Goal: Navigation & Orientation: Find specific page/section

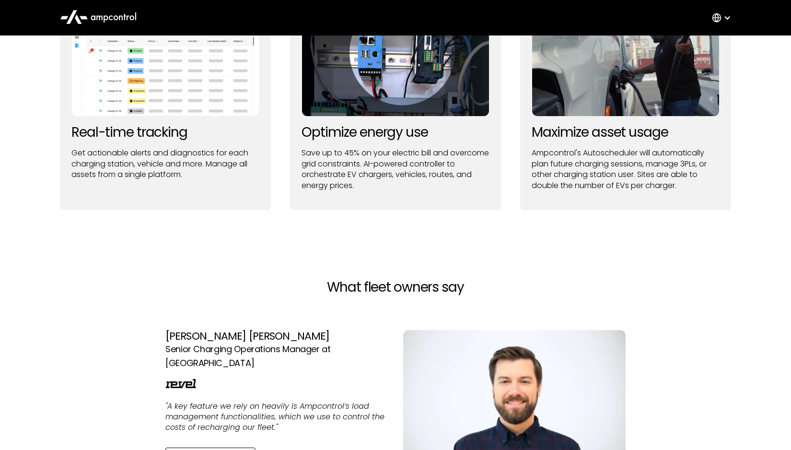
scroll to position [1406, 0]
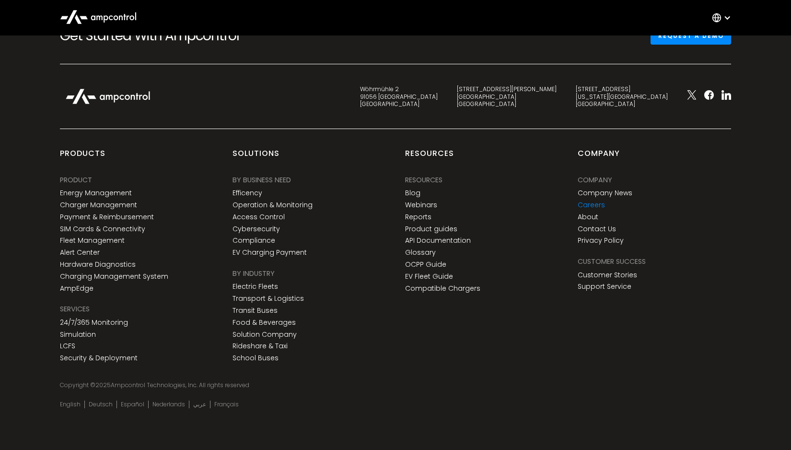
click at [593, 204] on link "Careers" at bounding box center [591, 205] width 27 height 8
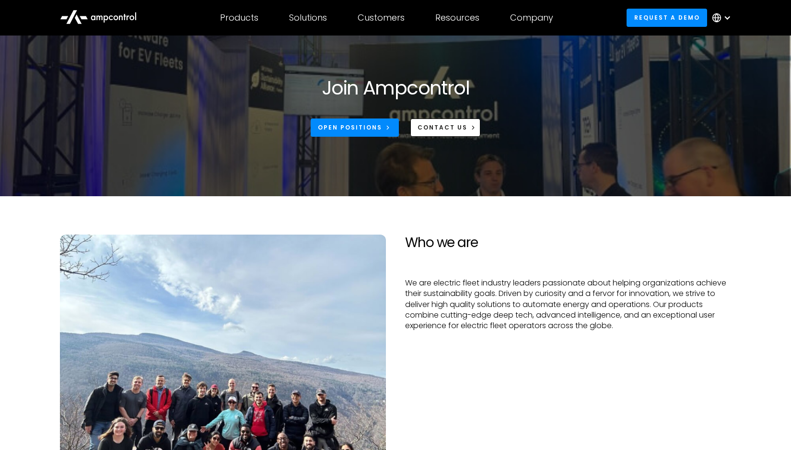
scroll to position [15, 0]
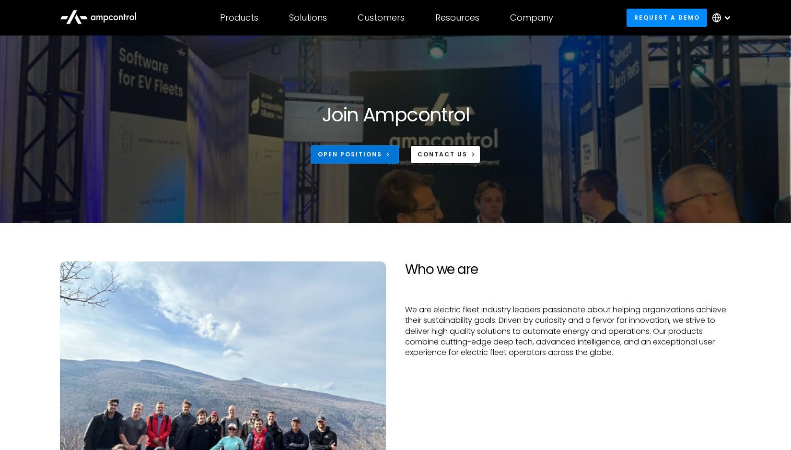
click at [353, 155] on div "Open Positions" at bounding box center [350, 154] width 64 height 9
